Goal: Task Accomplishment & Management: Manage account settings

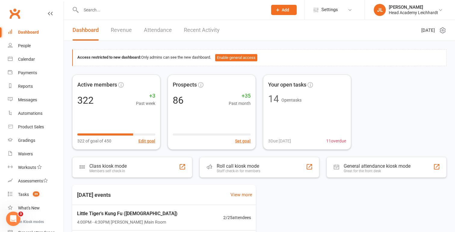
click at [239, 13] on input "text" at bounding box center [171, 10] width 184 height 8
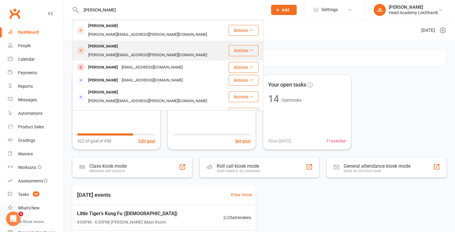
type input "[PERSON_NAME]"
click at [156, 51] on div "[PERSON_NAME][EMAIL_ADDRESS][PERSON_NAME][DOMAIN_NAME]" at bounding box center [147, 55] width 122 height 9
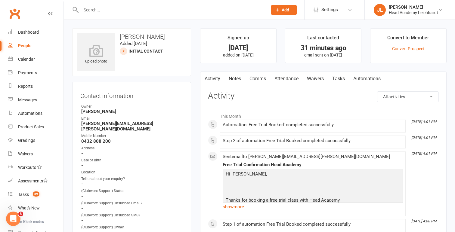
click at [234, 82] on link "Notes" at bounding box center [234, 79] width 21 height 14
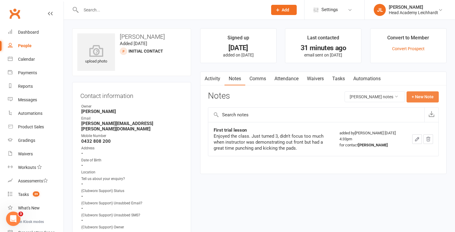
click at [416, 101] on button "+ New Note" at bounding box center [422, 96] width 32 height 11
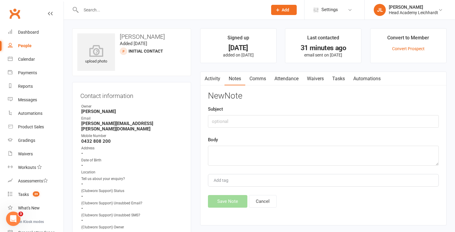
click at [345, 129] on div "New Note Subject Body Add tag Save Note Cancel" at bounding box center [323, 149] width 231 height 116
click at [356, 120] on input "text" at bounding box center [323, 121] width 231 height 13
type input "Second trial"
type textarea "L"
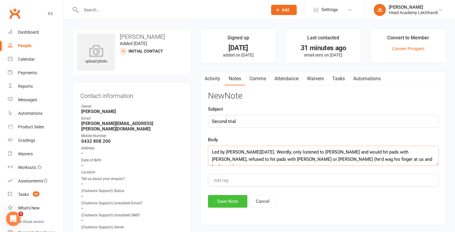
type textarea "Led by [PERSON_NAME][DATE]. Weirdly, only listened to [PERSON_NAME] and would h…"
click at [234, 199] on button "Save Note" at bounding box center [227, 201] width 39 height 13
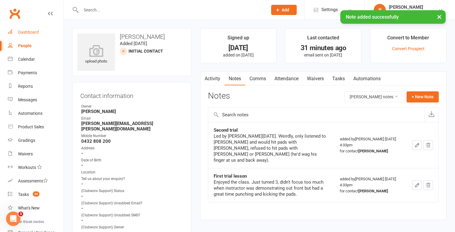
click at [39, 32] on link "Dashboard" at bounding box center [36, 33] width 56 height 14
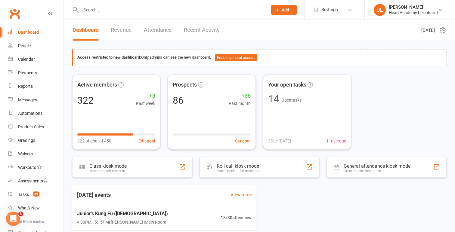
click at [141, 13] on input "text" at bounding box center [171, 10] width 184 height 8
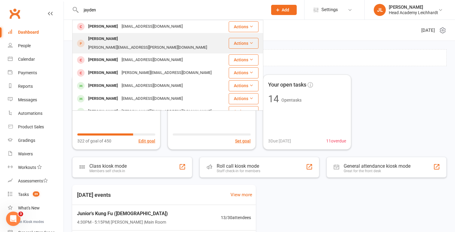
type input "jayden"
click at [120, 39] on div "[PERSON_NAME]" at bounding box center [102, 39] width 33 height 9
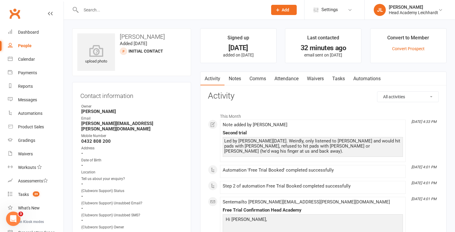
click at [341, 83] on link "Tasks" at bounding box center [338, 79] width 21 height 14
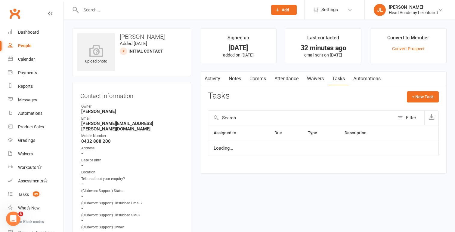
select select "waiting"
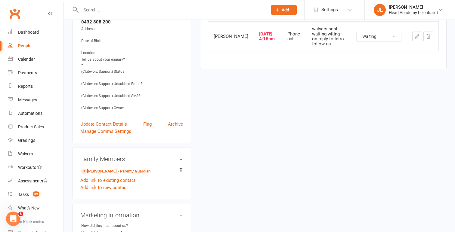
scroll to position [120, 0]
